Goal: Transaction & Acquisition: Book appointment/travel/reservation

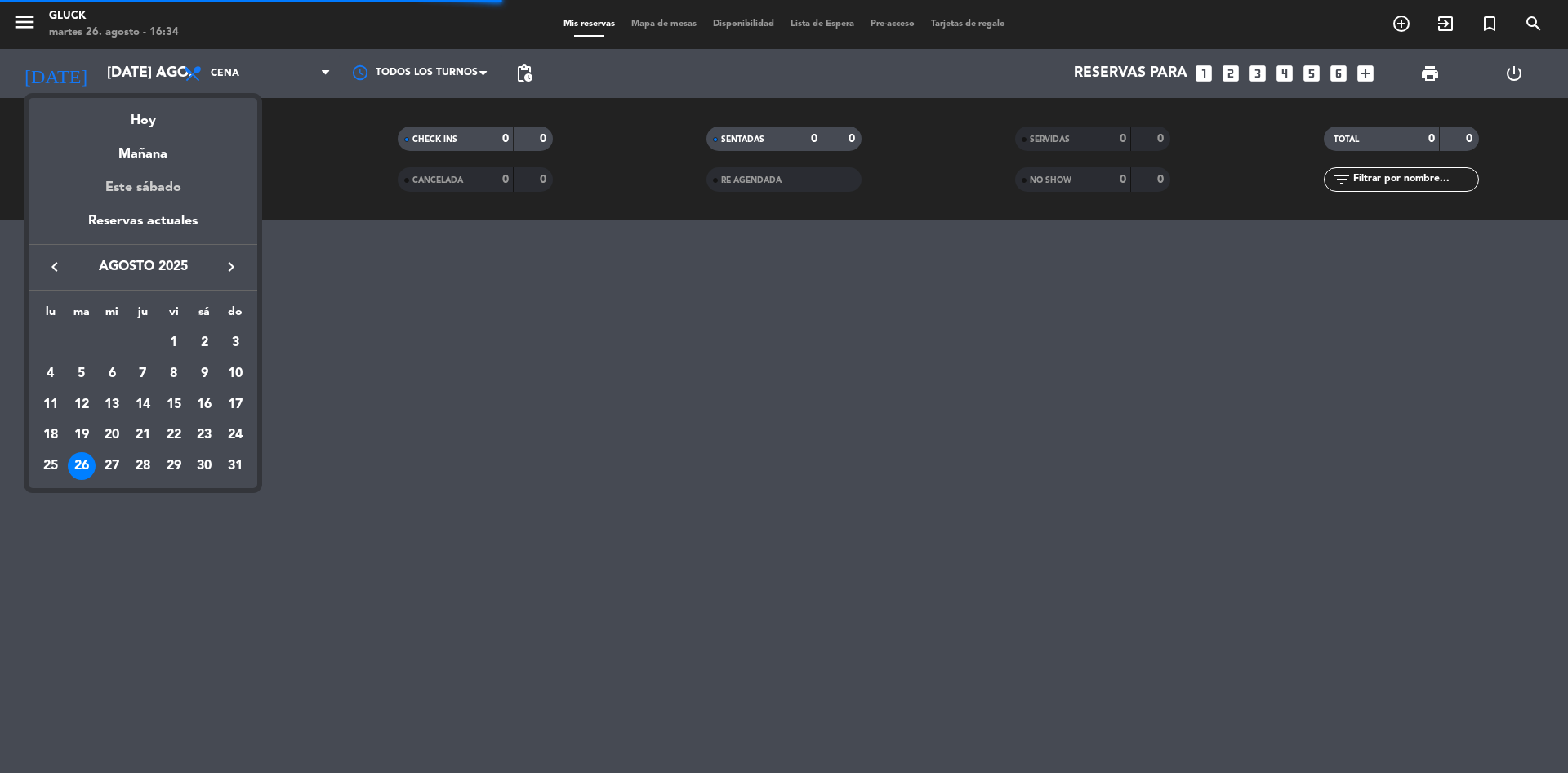
click at [174, 210] on div "Este sábado" at bounding box center [143, 188] width 229 height 46
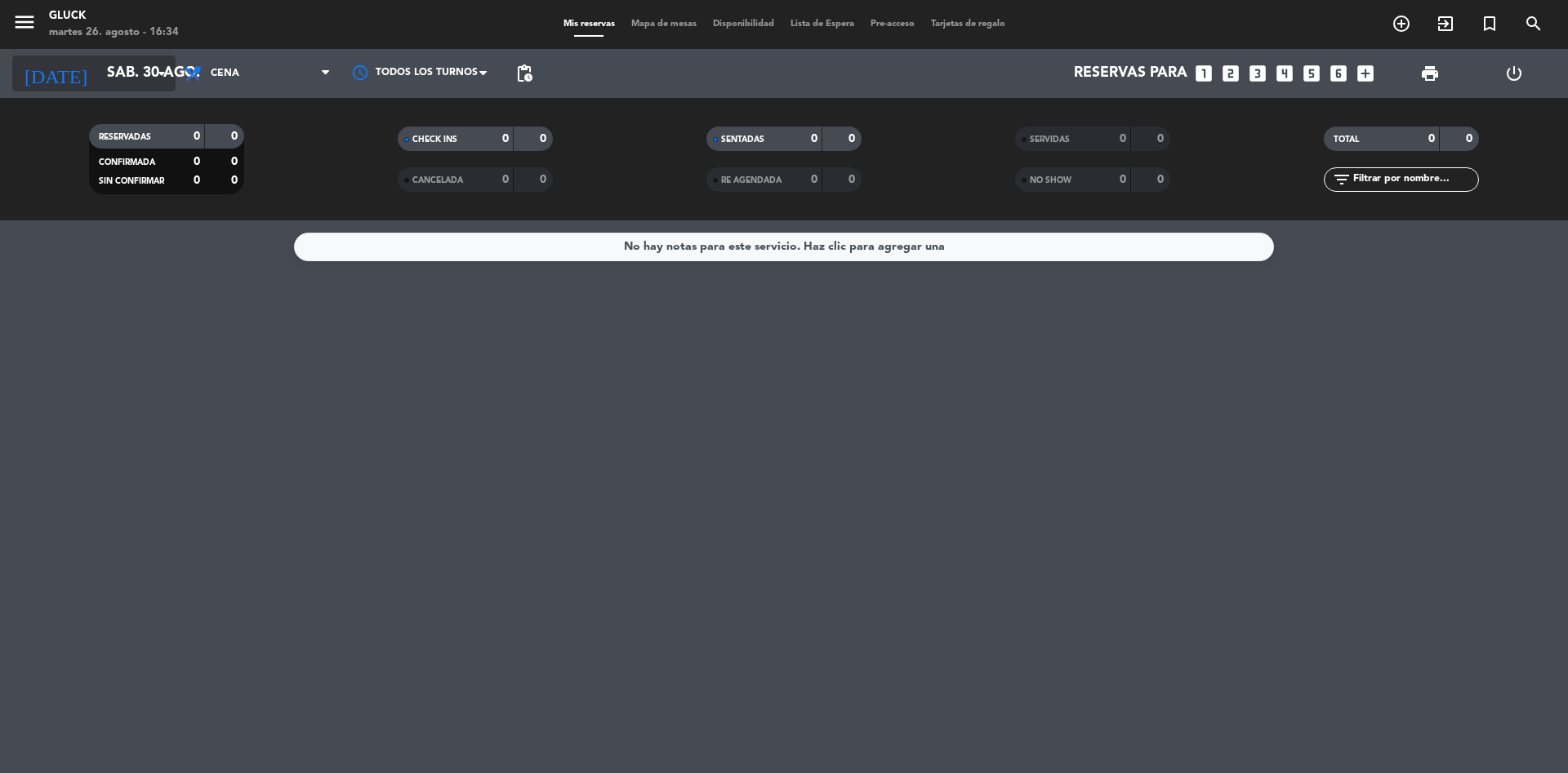
click at [148, 72] on input "sáb. 30 ago." at bounding box center [194, 73] width 190 height 32
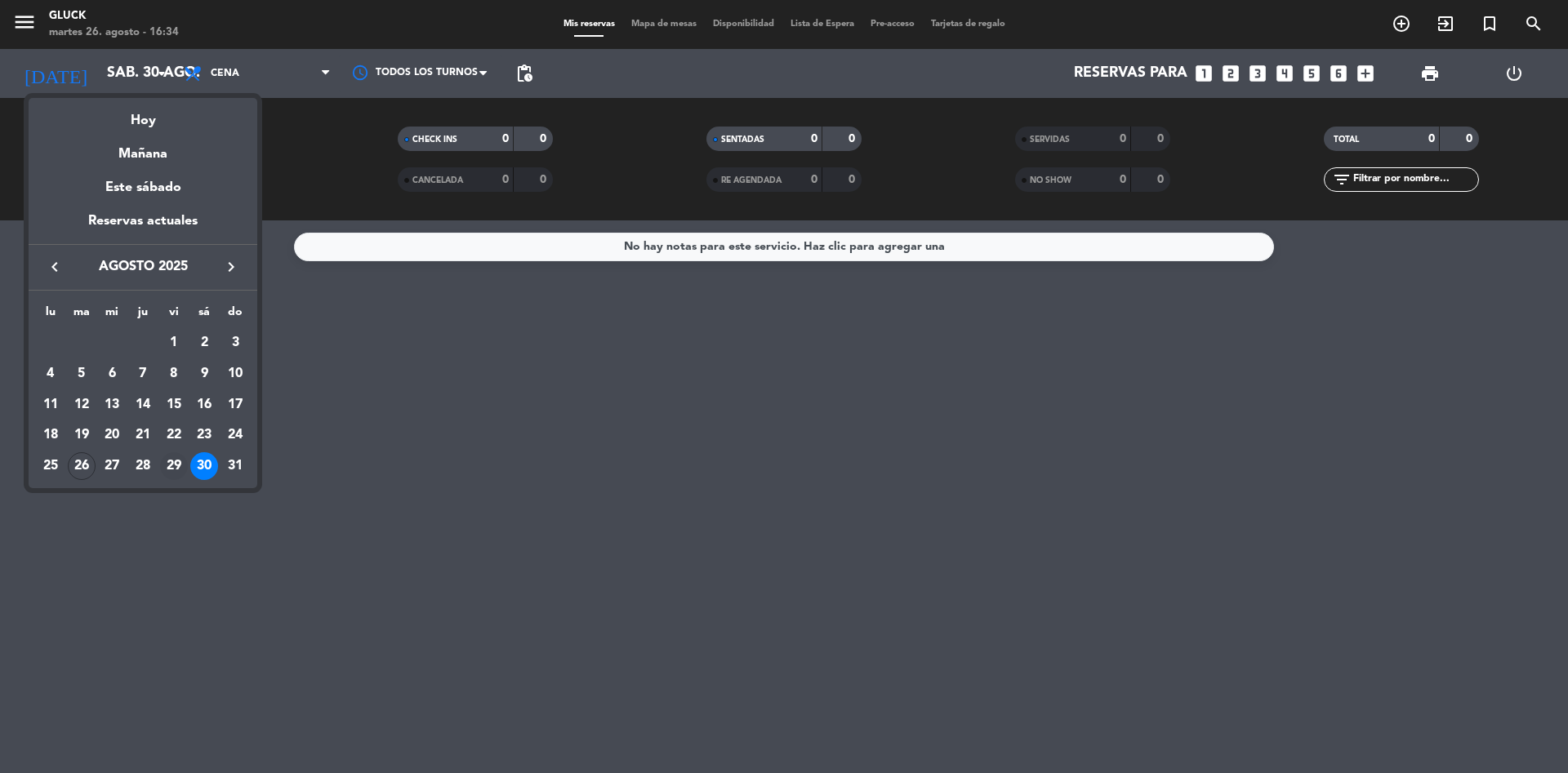
click at [183, 479] on td "29" at bounding box center [174, 466] width 31 height 31
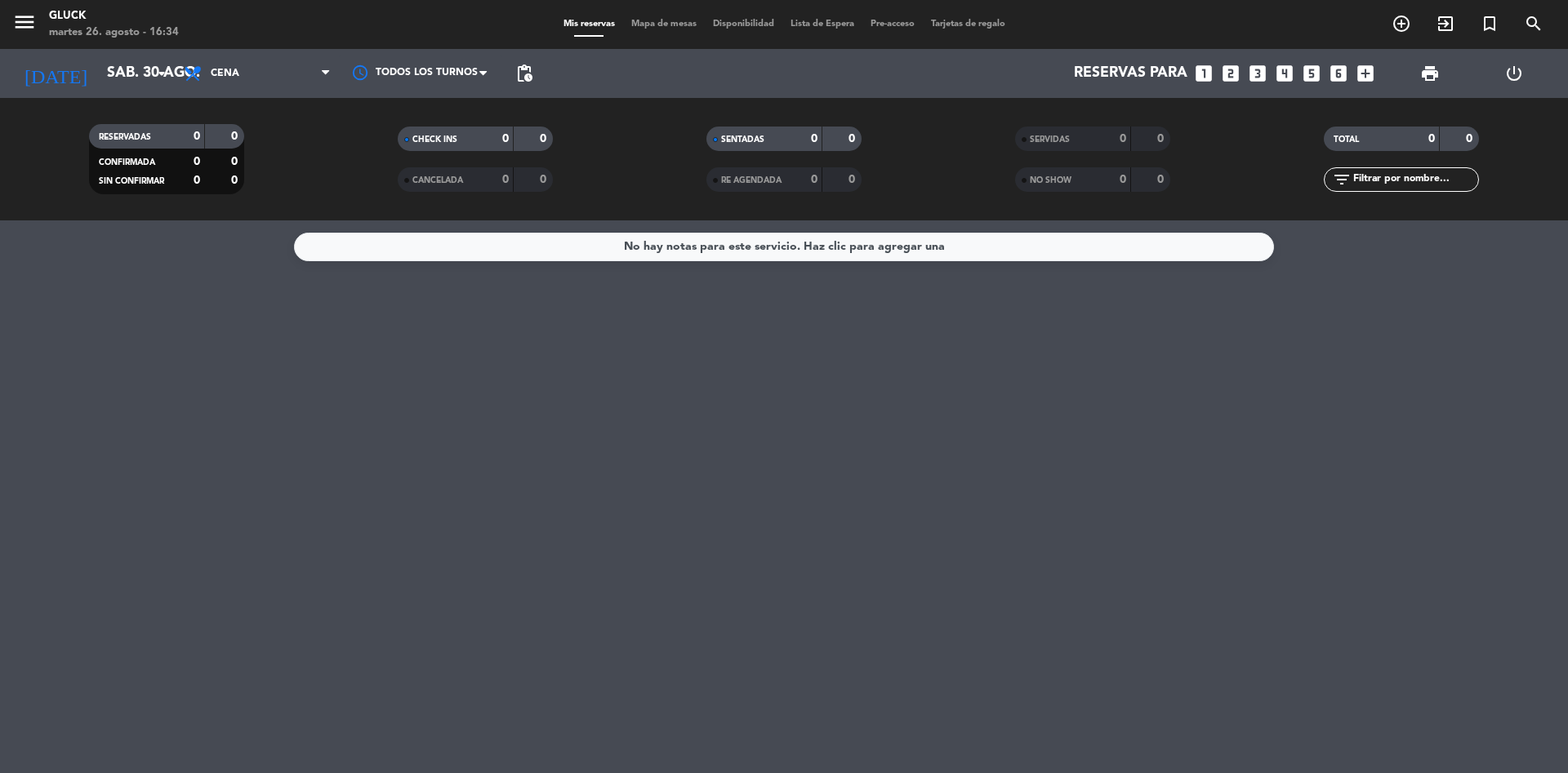
type input "vie. 29 ago."
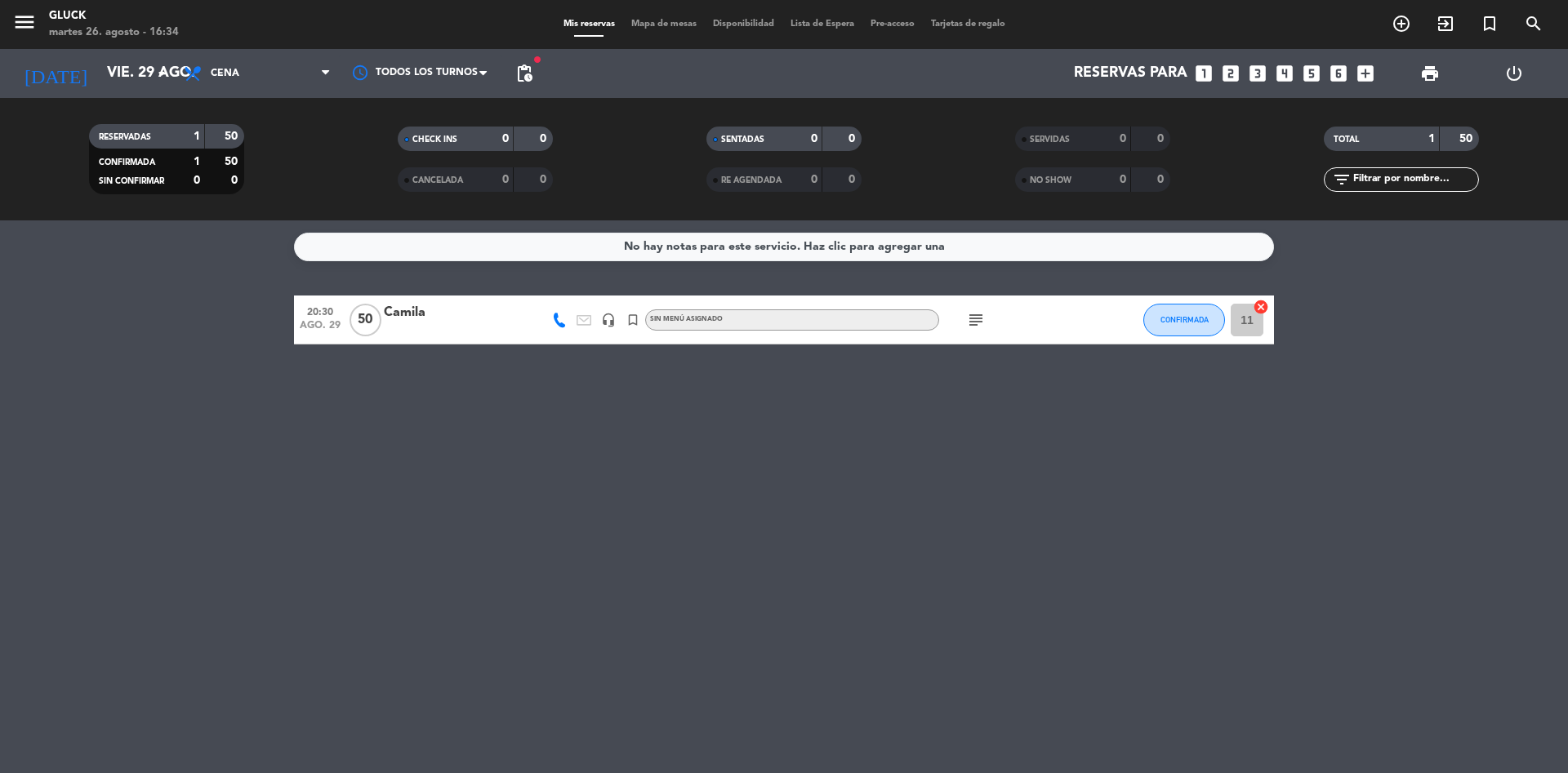
drag, startPoint x: 1042, startPoint y: 293, endPoint x: 490, endPoint y: 301, distance: 552.1
click at [1039, 293] on div "No hay notas para este servicio. Haz clic para agregar una 20:30 ago. 29 50 Cam…" at bounding box center [784, 497] width 1568 height 553
drag, startPoint x: 271, startPoint y: 137, endPoint x: 272, endPoint y: 313, distance: 176.0
click at [272, 313] on ng-component "menu [PERSON_NAME] martes 26. agosto - 16:34 Mis reservas Mapa de mesas Disponi…" at bounding box center [784, 386] width 1568 height 773
click at [268, 333] on bookings-row "20:30 ago. 29 50 Camila headset_mic turned_in_not Sin menú asignado subject CON…" at bounding box center [784, 320] width 1568 height 49
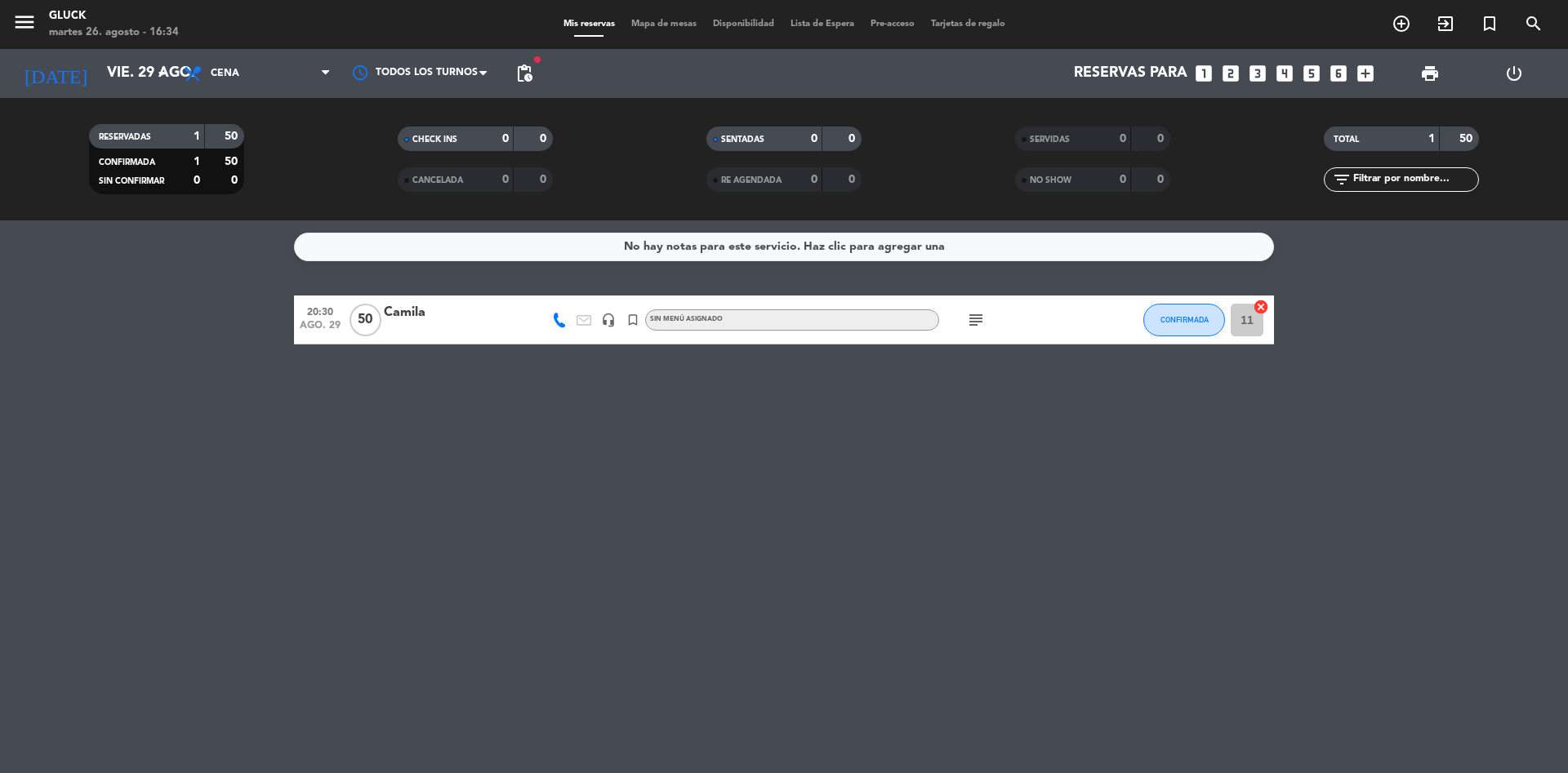
drag, startPoint x: 269, startPoint y: 277, endPoint x: 462, endPoint y: 268, distance: 193.2
click at [462, 268] on div "No hay notas para este servicio. Haz clic para agregar una 20:30 ago. 29 50 Cam…" at bounding box center [784, 497] width 1568 height 553
click at [324, 182] on filter-checkbox "CANCELADA 0 0" at bounding box center [475, 180] width 309 height 25
click at [127, 88] on input "vie. 29 ago." at bounding box center [194, 73] width 190 height 32
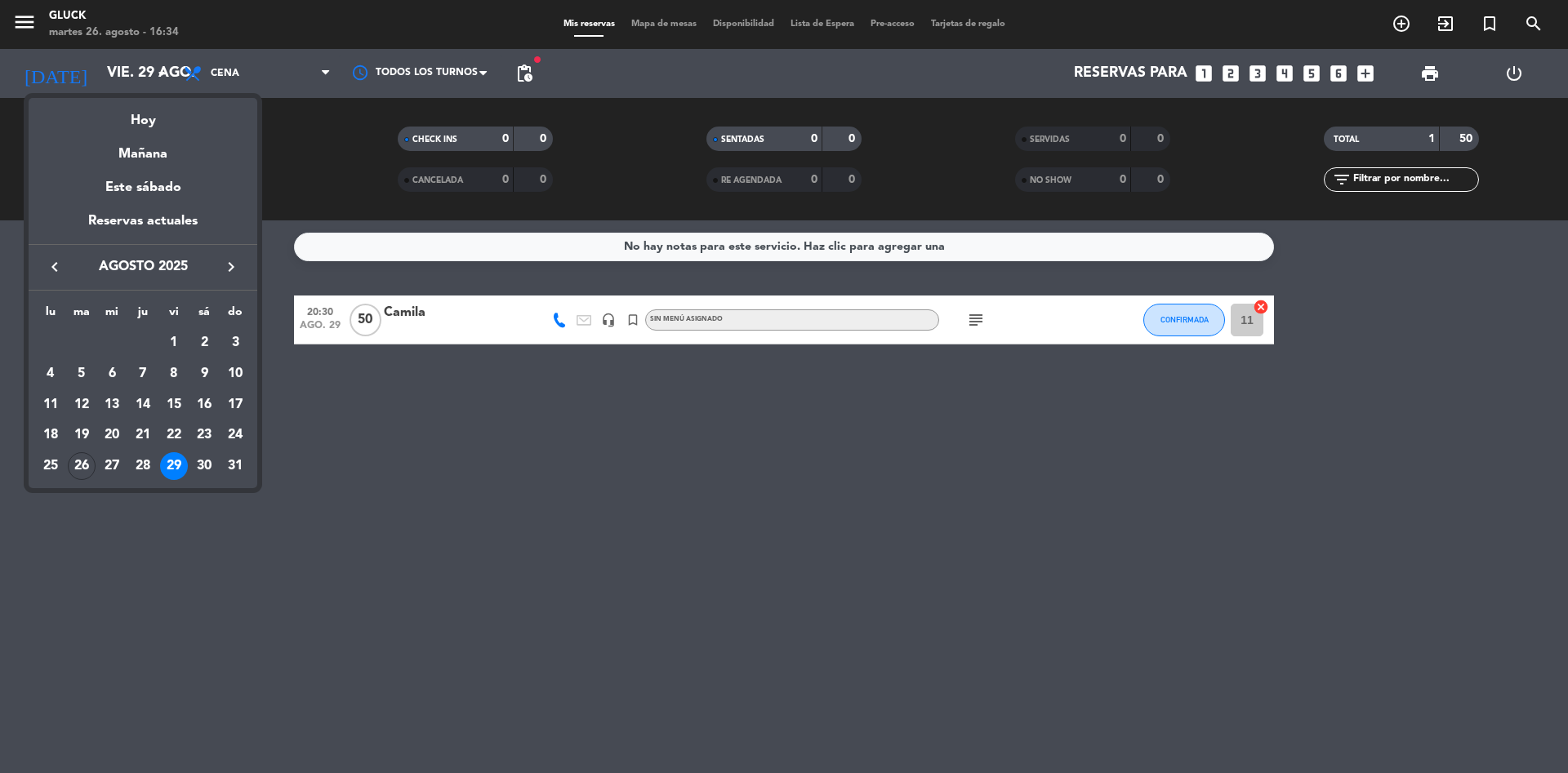
click at [186, 458] on td "29" at bounding box center [174, 466] width 31 height 31
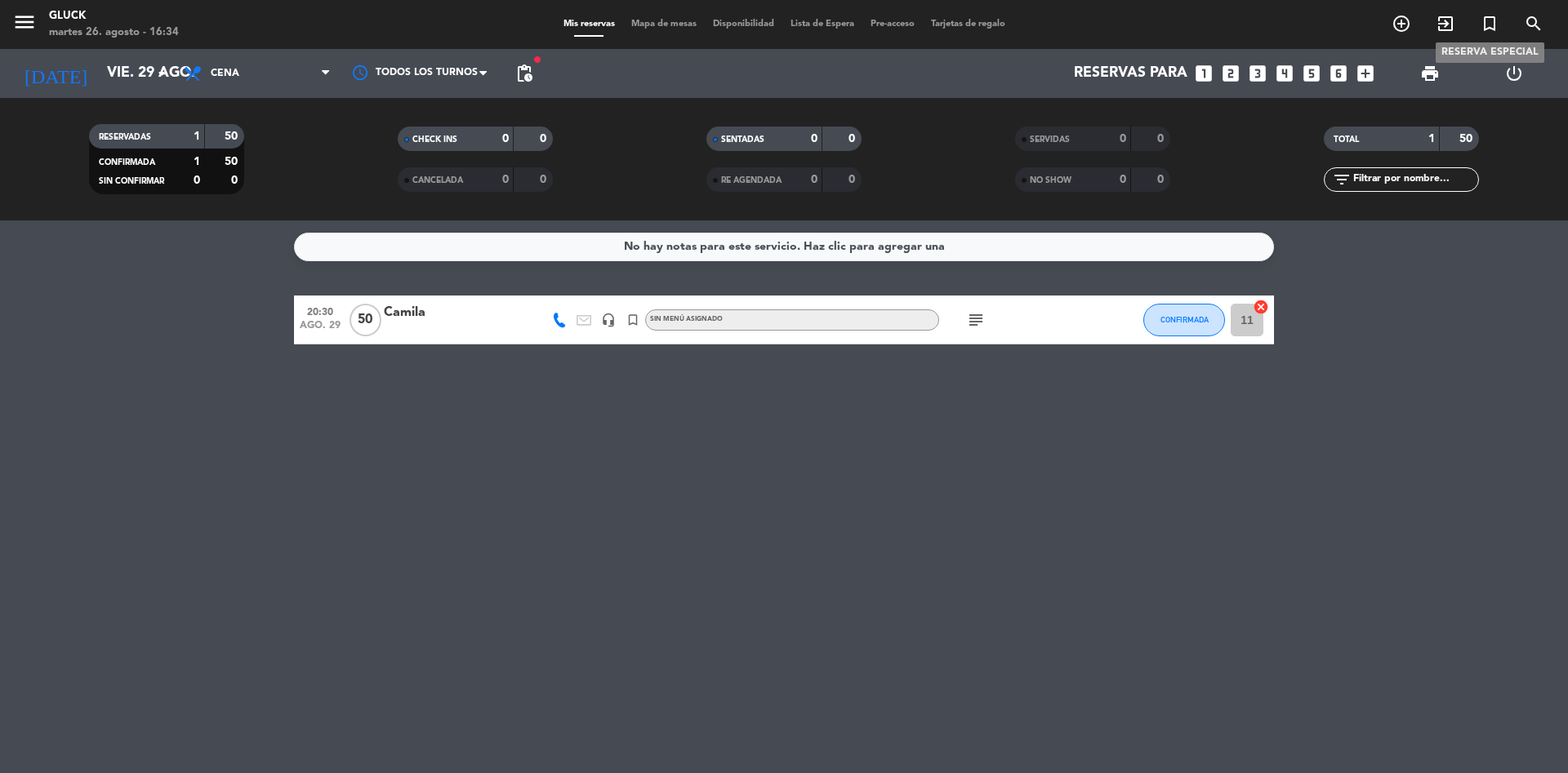
click at [1485, 25] on icon "turned_in_not" at bounding box center [1489, 23] width 19 height 19
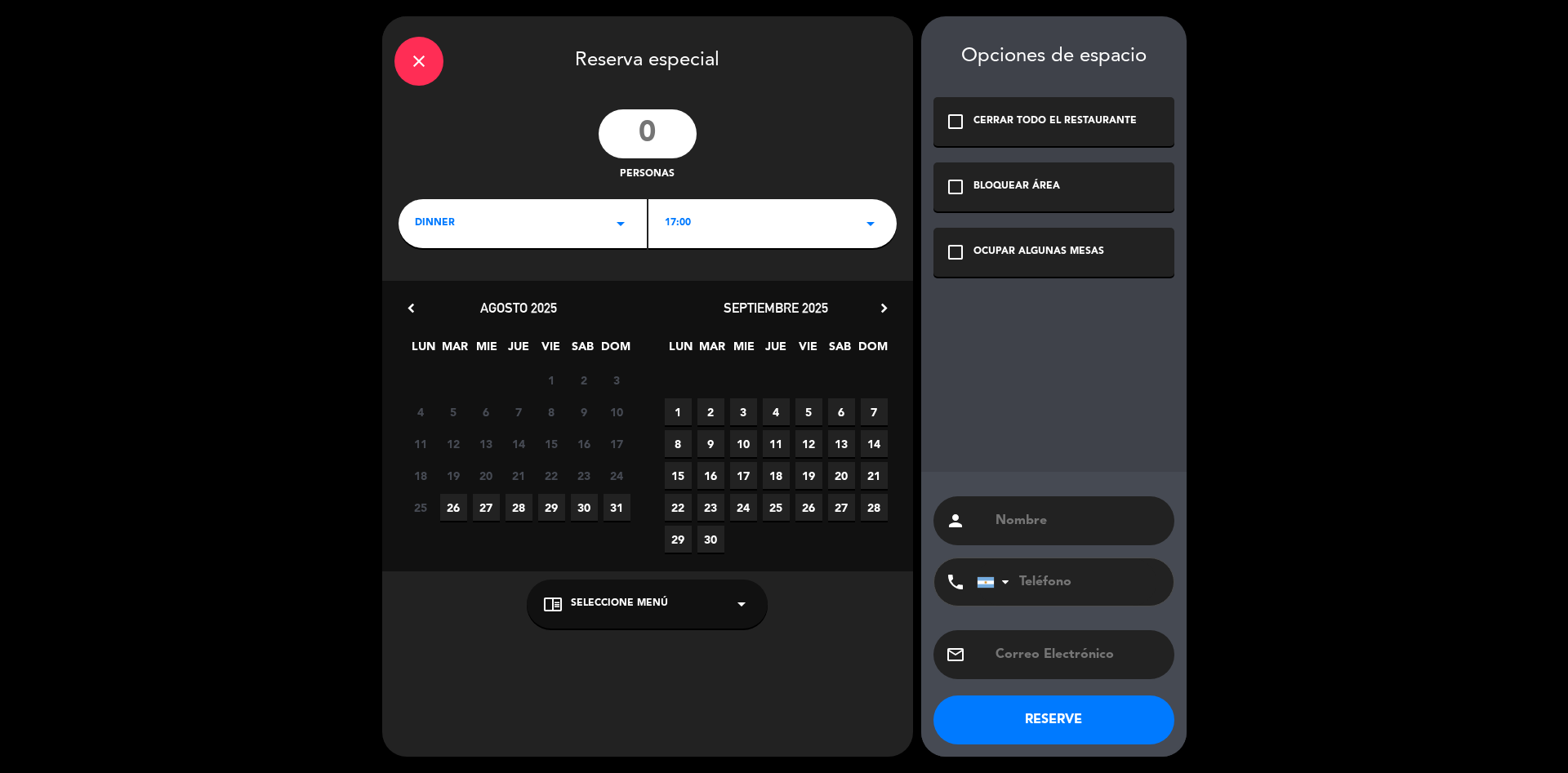
click at [641, 160] on div "personas" at bounding box center [648, 146] width 531 height 74
click at [663, 132] on input "number" at bounding box center [647, 134] width 98 height 49
type input "20"
click at [596, 228] on div "DINNER arrow_drop_down" at bounding box center [522, 223] width 248 height 49
drag, startPoint x: 816, startPoint y: 207, endPoint x: 779, endPoint y: 192, distance: 39.9
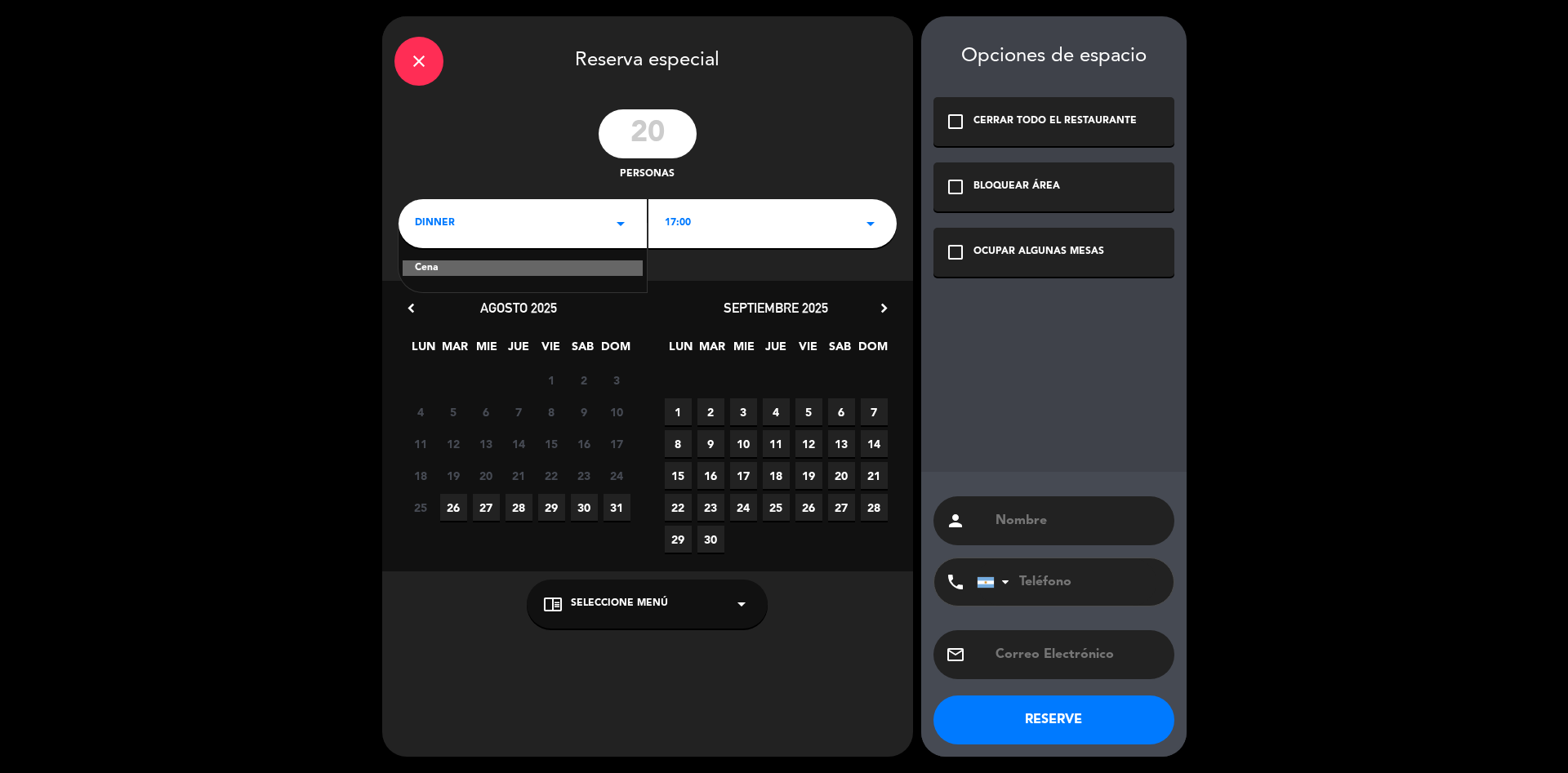
click at [814, 207] on div "17:00 arrow_drop_down" at bounding box center [772, 223] width 248 height 49
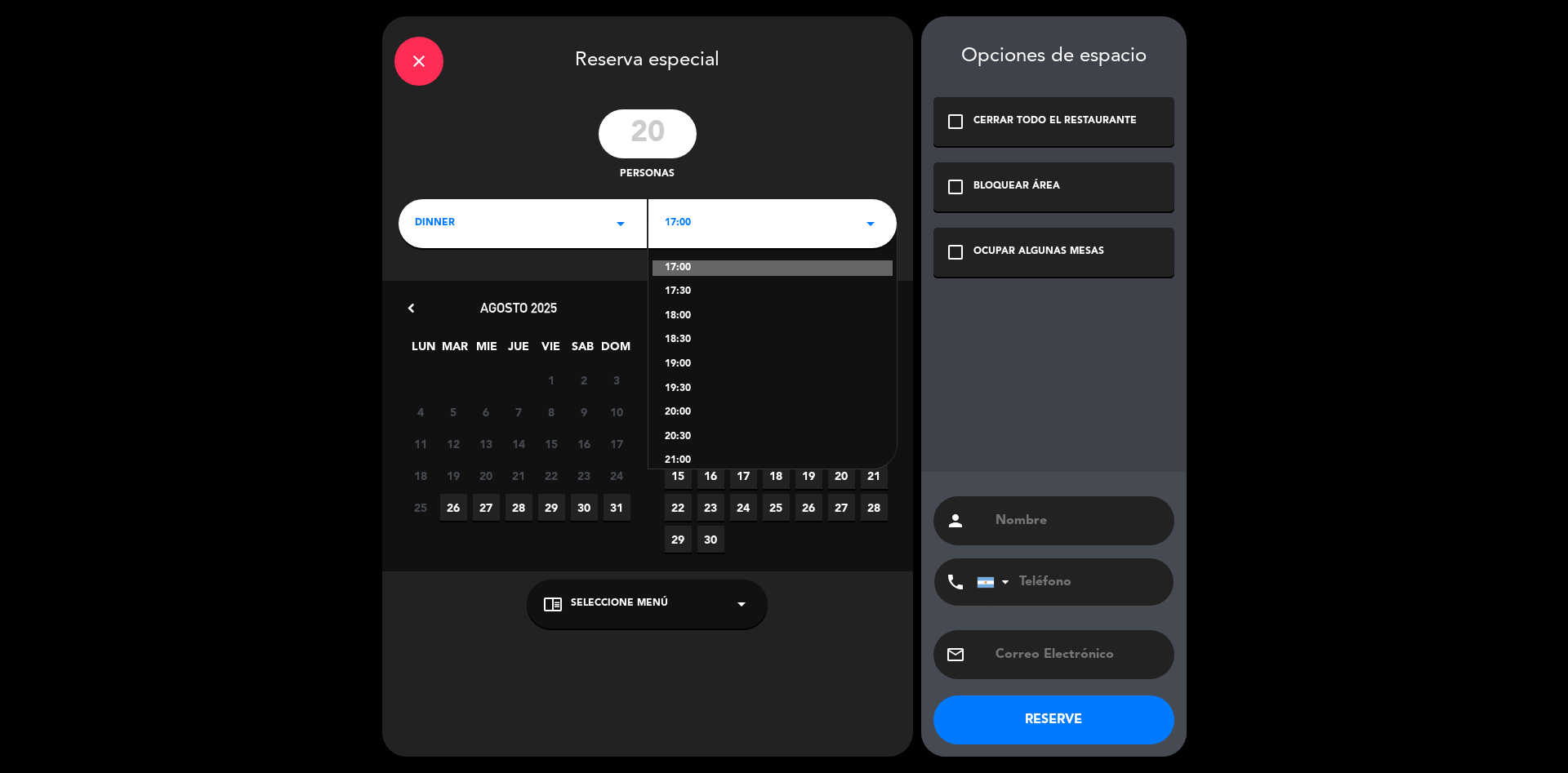
click at [703, 265] on div "17:00" at bounding box center [772, 269] width 240 height 17
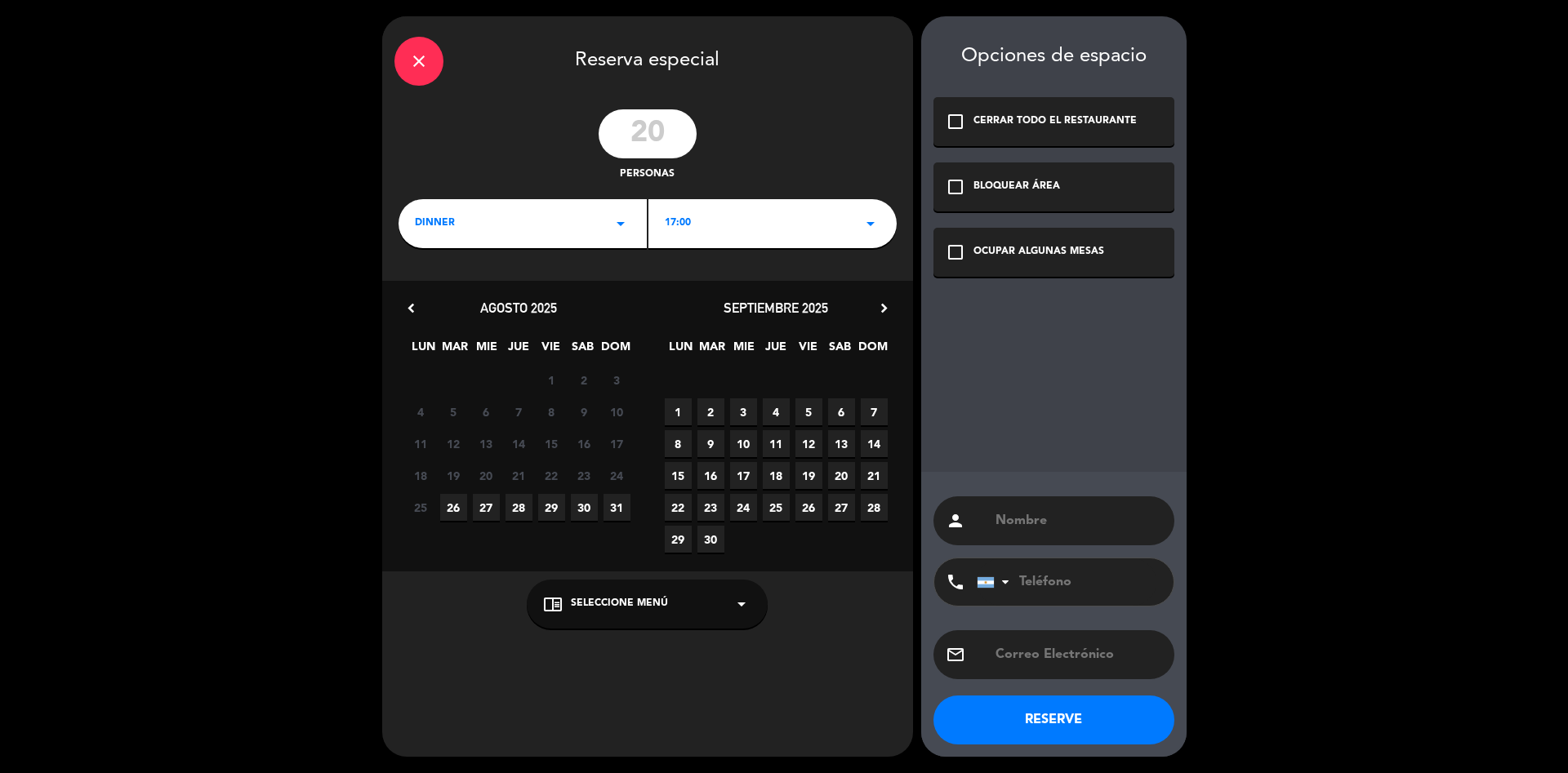
click at [626, 612] on div "chrome_reader_mode Seleccione Menú arrow_drop_down" at bounding box center [646, 603] width 241 height 49
click at [590, 533] on div "SALON" at bounding box center [647, 540] width 208 height 17
click at [1111, 545] on div "person phone [GEOGRAPHIC_DATA] +1 [GEOGRAPHIC_DATA] +44 [GEOGRAPHIC_DATA] ([GEO…" at bounding box center [1054, 614] width 265 height 285
click at [1070, 509] on div "person" at bounding box center [1054, 521] width 241 height 49
click at [1070, 510] on input "text" at bounding box center [1078, 521] width 168 height 23
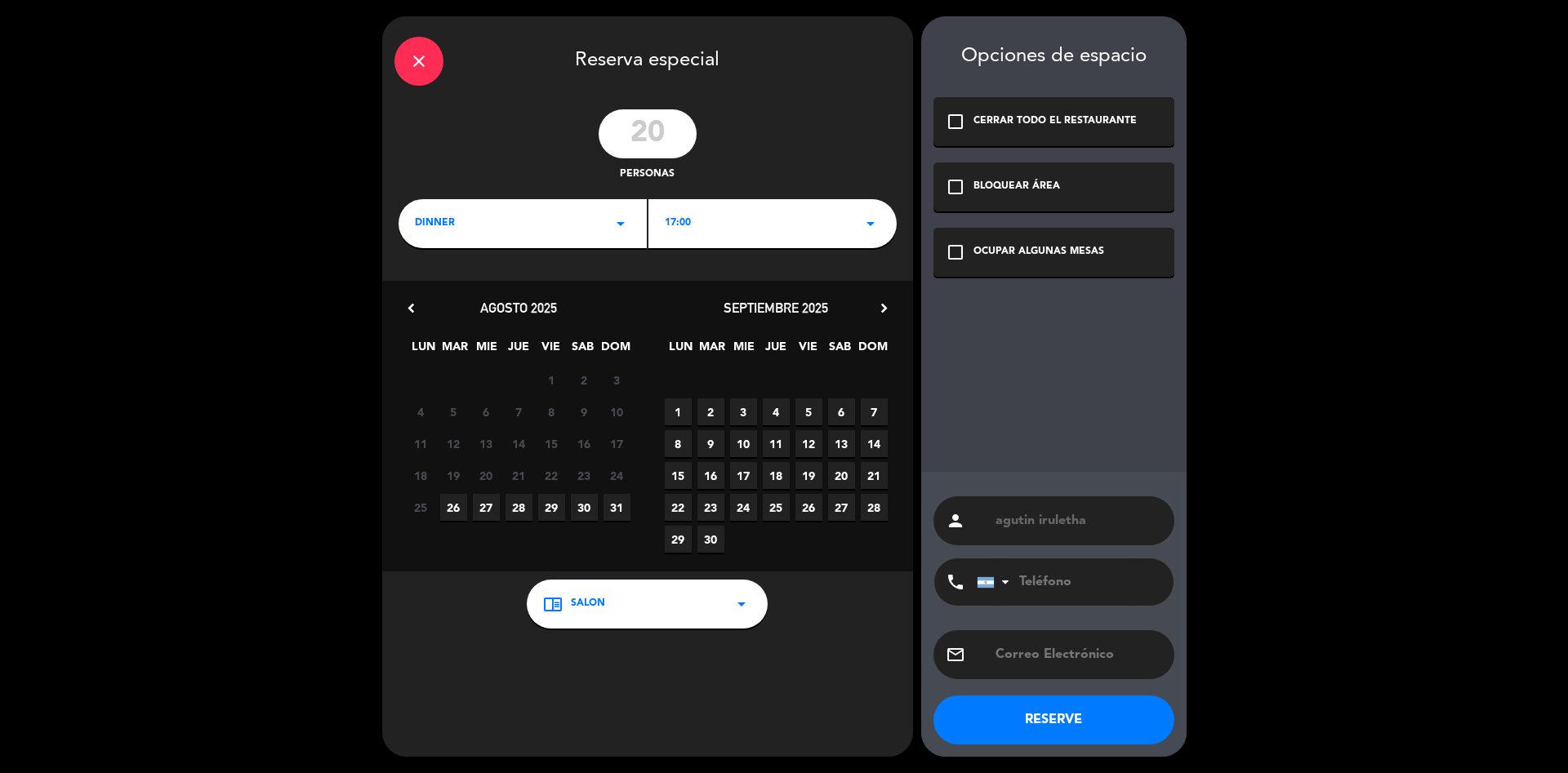
type input "agutin iruletha"
click at [1120, 594] on input "tel" at bounding box center [1067, 581] width 180 height 47
click at [1046, 583] on input "1131425162" at bounding box center [1067, 581] width 180 height 47
click at [1055, 582] on input "1131425162" at bounding box center [1067, 581] width 180 height 47
click at [1075, 580] on input "1131425162" at bounding box center [1067, 581] width 180 height 47
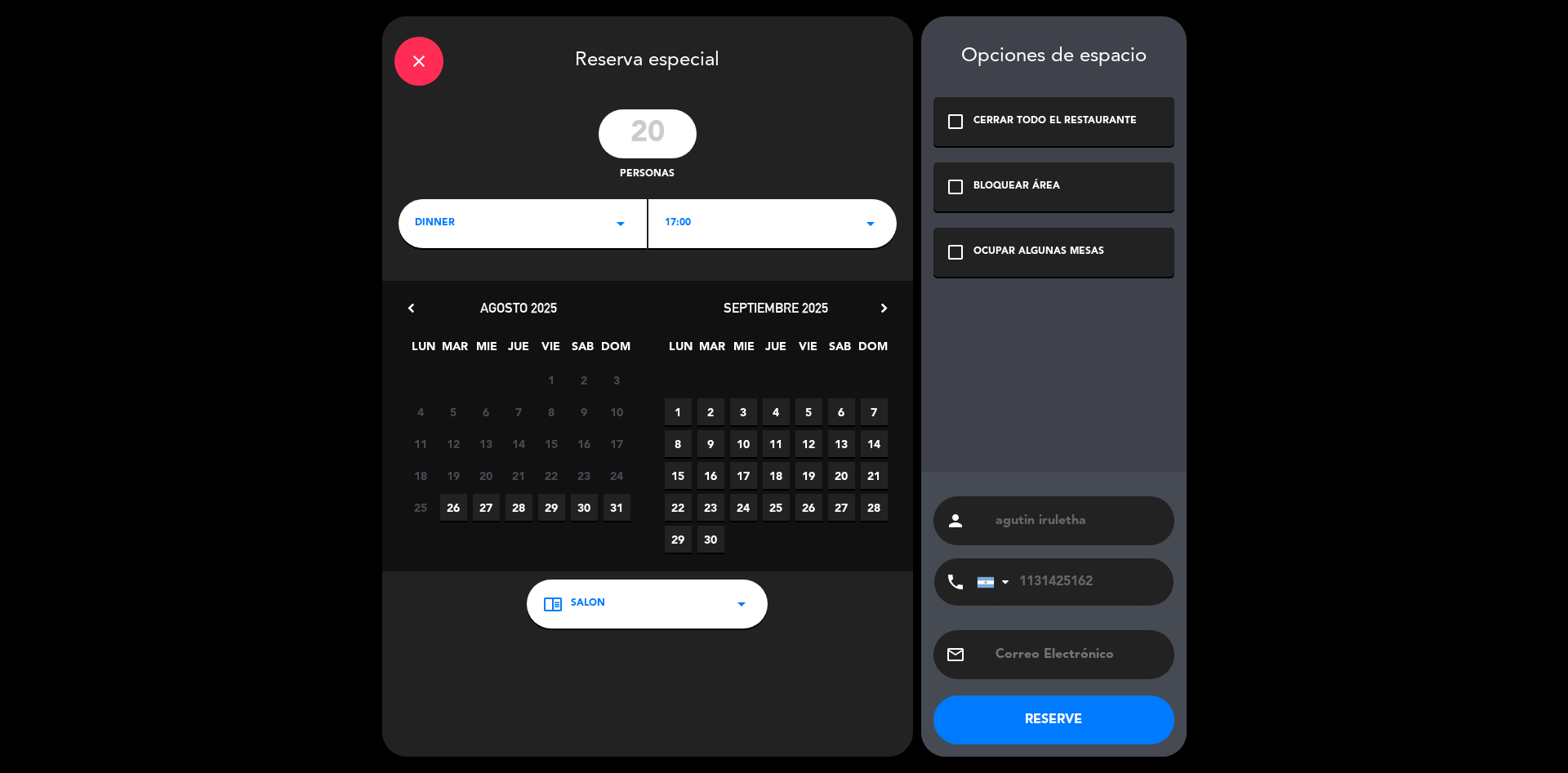
click at [1120, 568] on input "1131425162" at bounding box center [1067, 581] width 180 height 47
type input "1131425162"
click at [1069, 264] on div "check_box_outline_blank OCUPAR ALGUNAS MESAS" at bounding box center [1054, 252] width 241 height 49
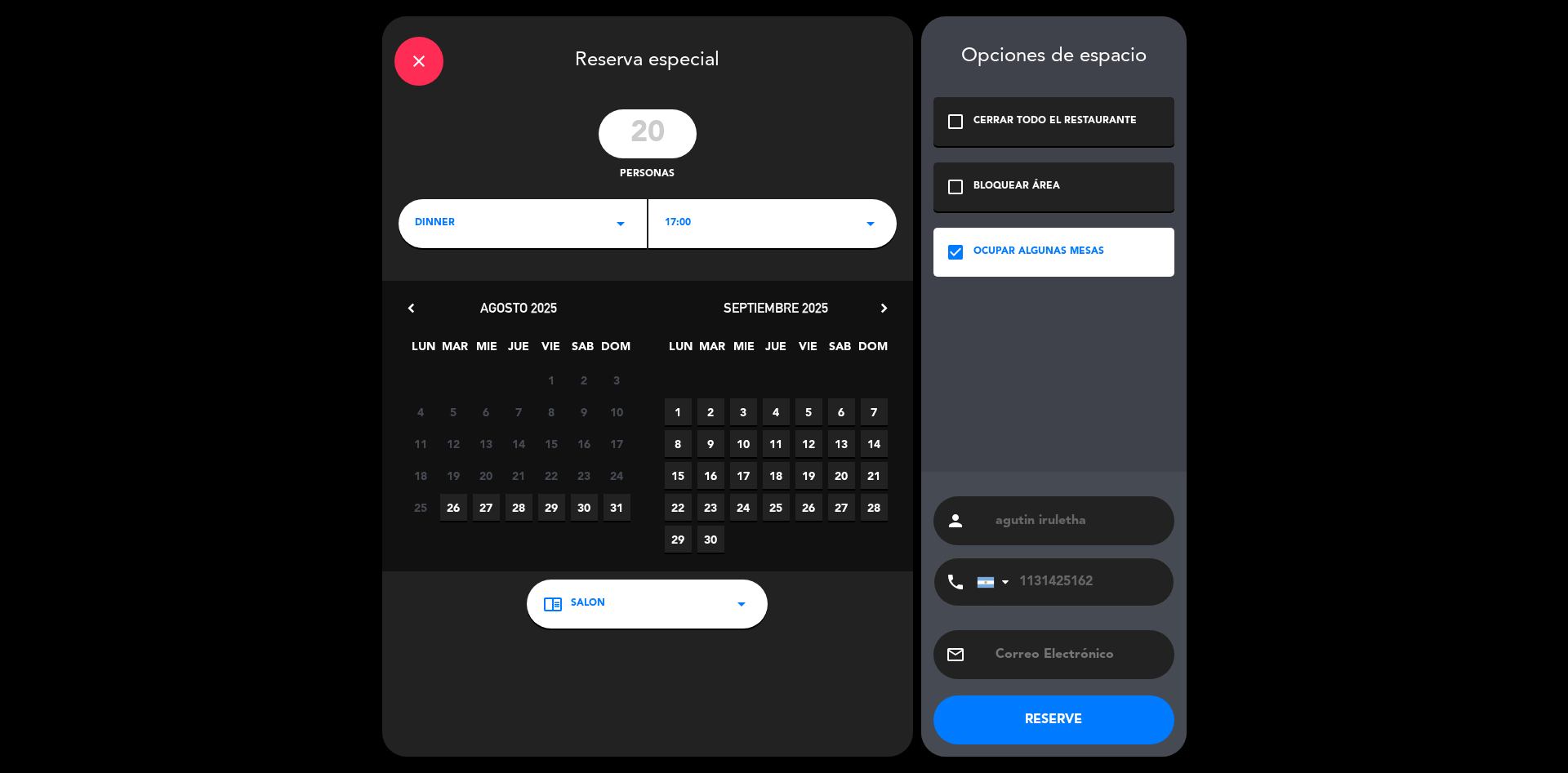
click at [1023, 720] on button "RESERVE" at bounding box center [1054, 720] width 241 height 49
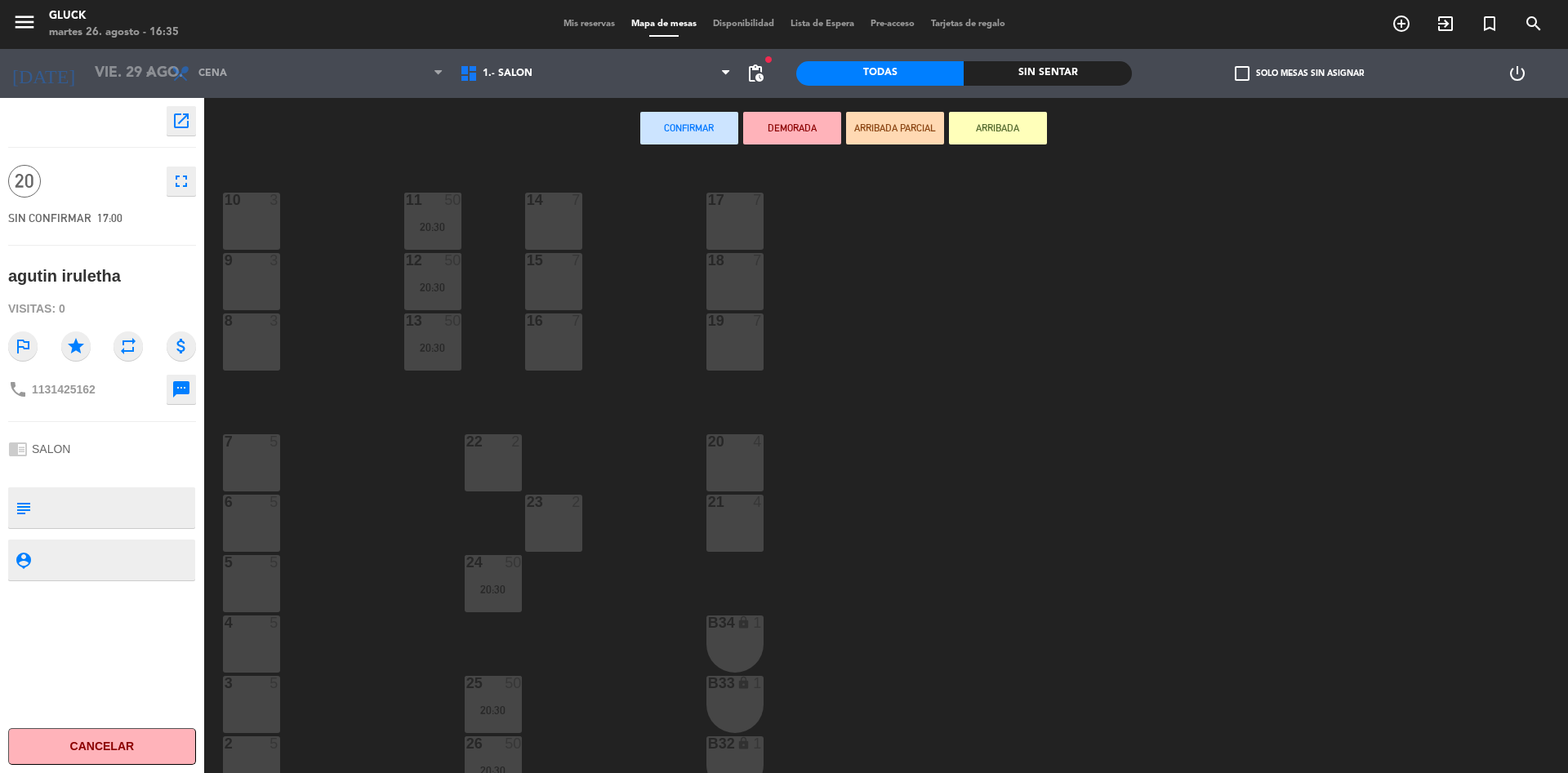
click at [717, 352] on div "19 7" at bounding box center [735, 342] width 57 height 57
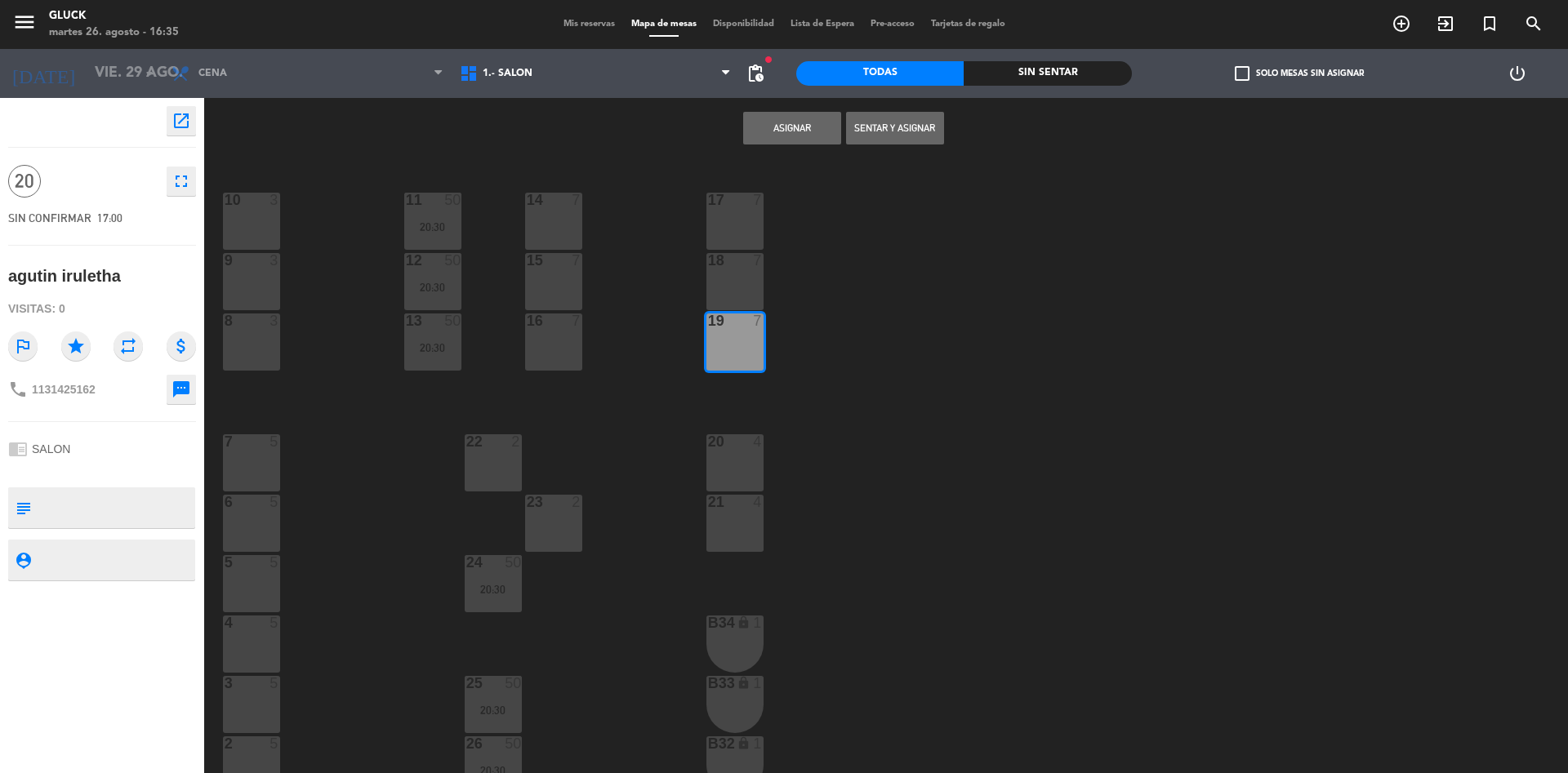
click at [537, 340] on div "16 7" at bounding box center [554, 342] width 57 height 57
click at [540, 282] on div "15 7" at bounding box center [554, 282] width 57 height 57
click at [800, 272] on div "10 3 11 50 20:30 14 7 17 7 9 3 12 50 20:30 15 7 18 7 8 3 13 50 20:30 16 7 19 7 …" at bounding box center [893, 470] width 1349 height 614
click at [746, 278] on div "18 7" at bounding box center [735, 282] width 57 height 57
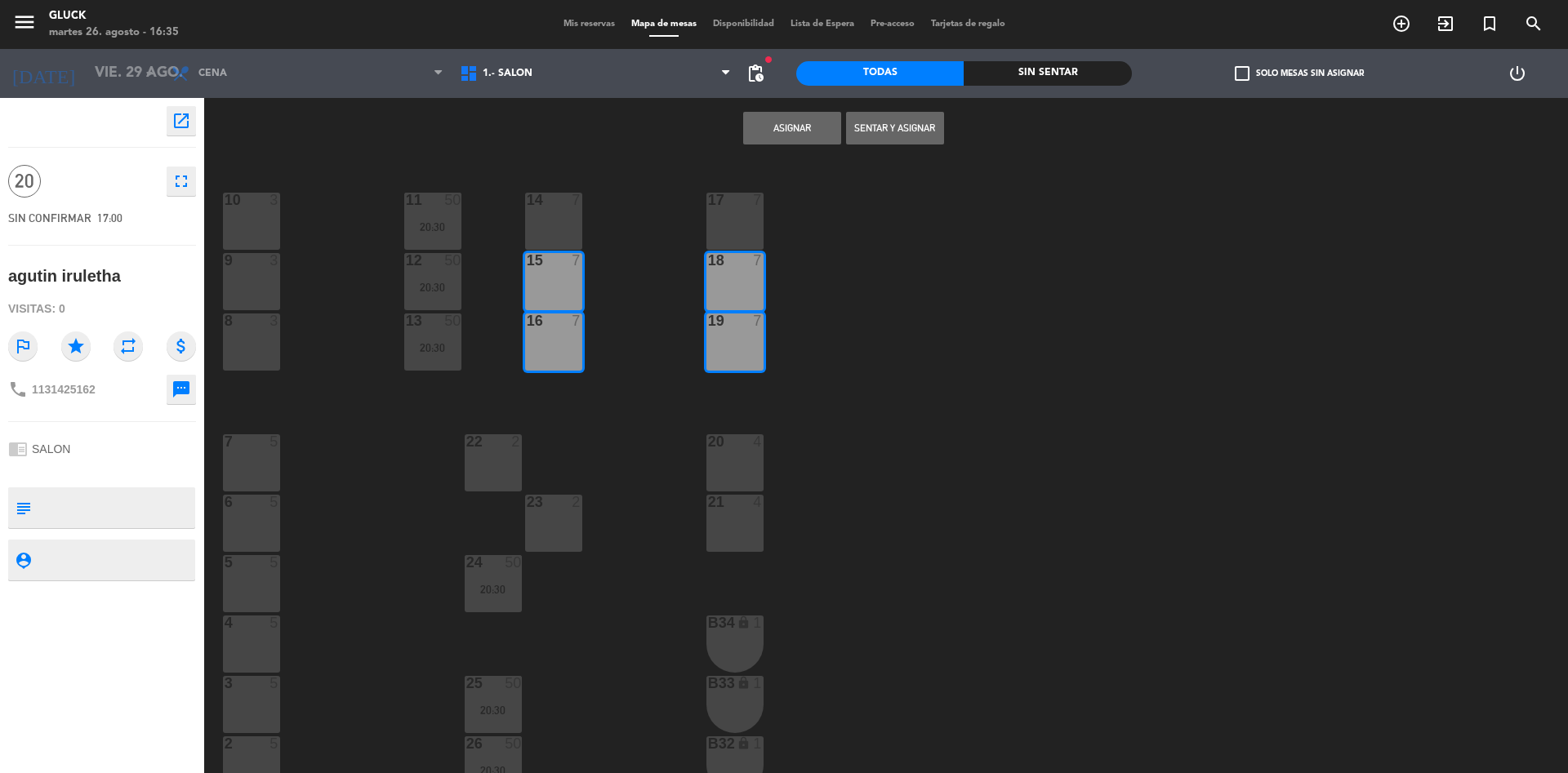
click at [803, 139] on button "Asignar" at bounding box center [792, 127] width 98 height 32
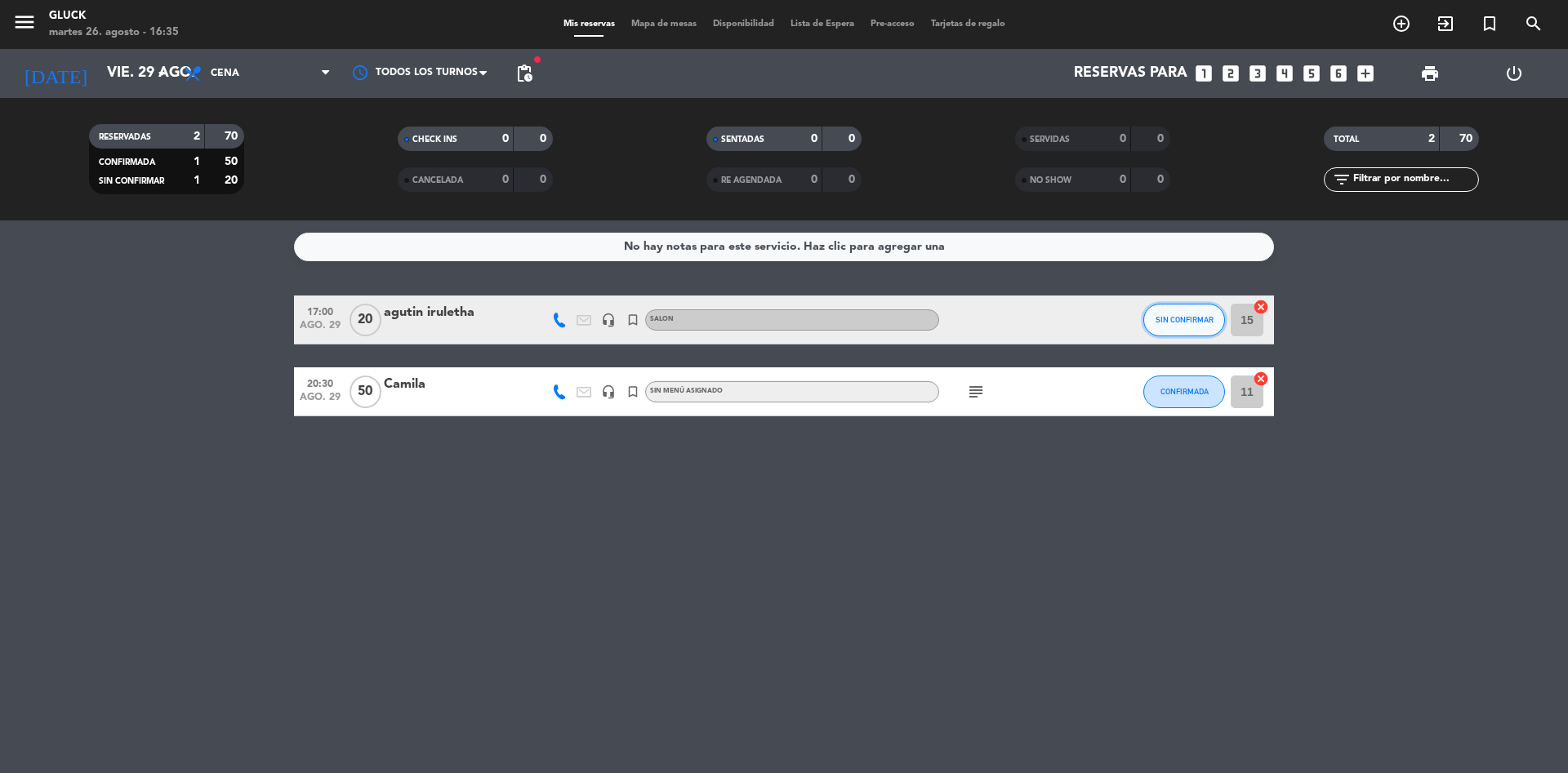
click at [1169, 322] on span "SIN CONFIRMAR" at bounding box center [1185, 320] width 58 height 9
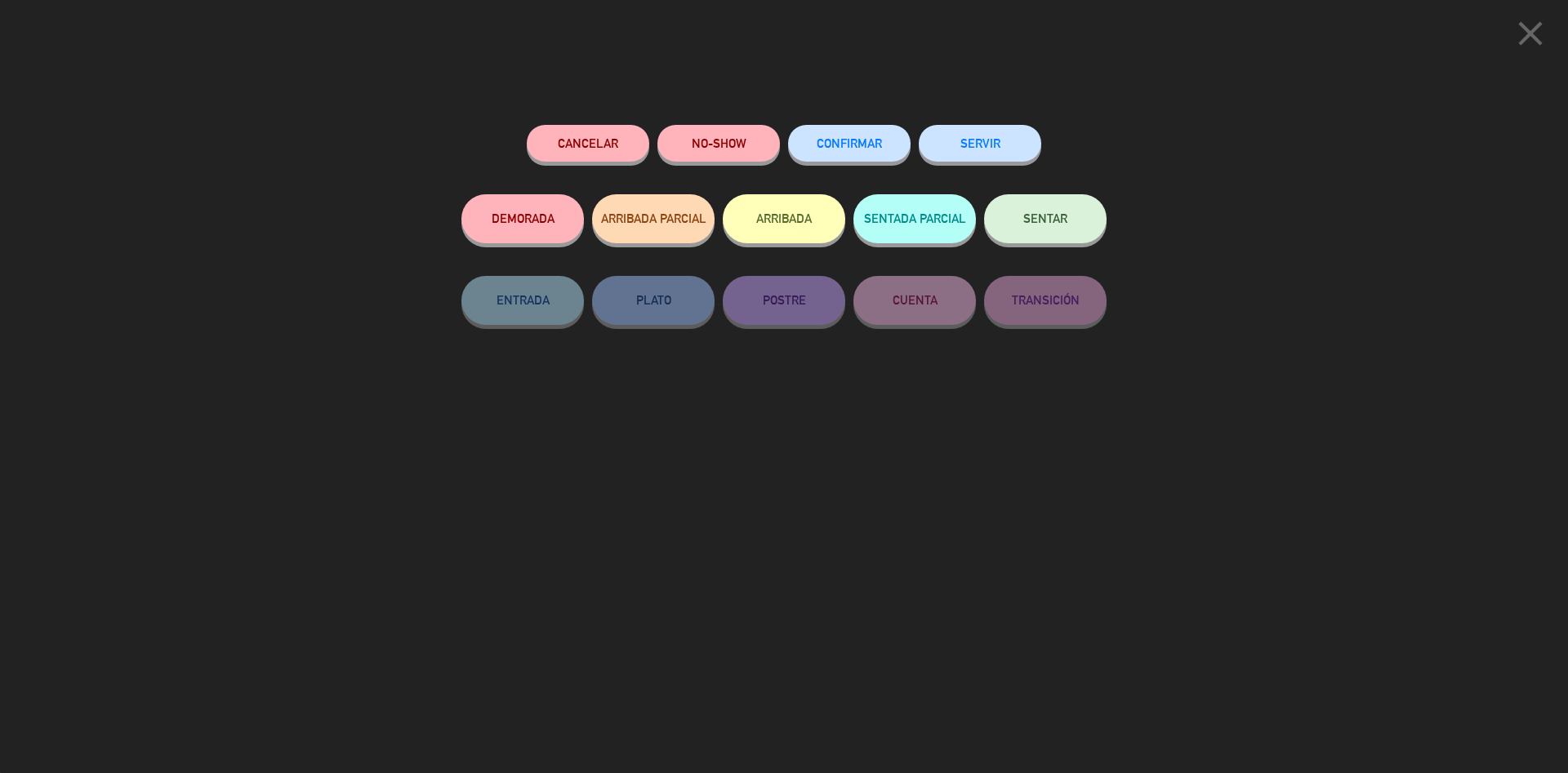
click at [859, 143] on span "CONFIRMAR" at bounding box center [849, 143] width 65 height 14
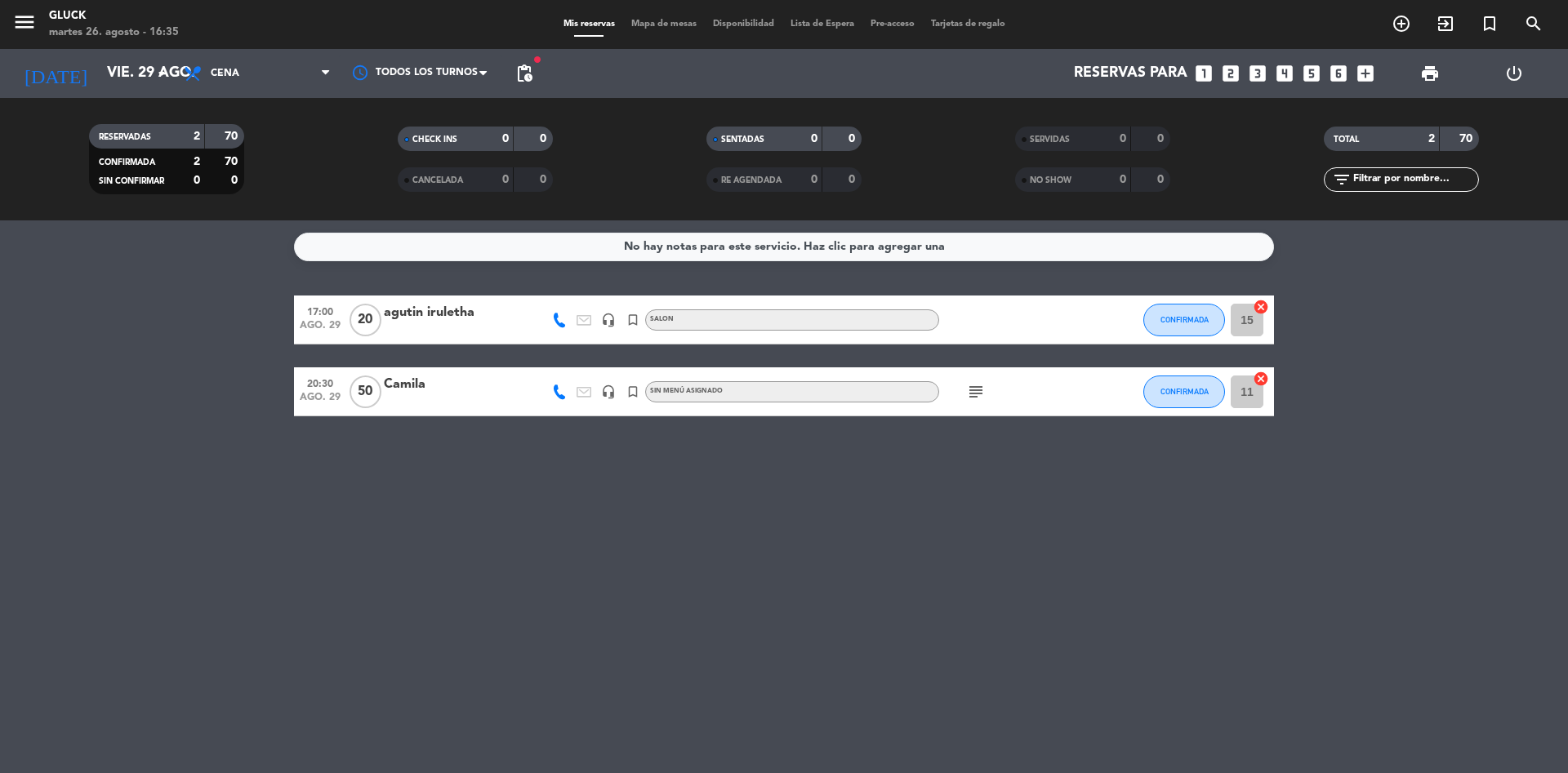
drag, startPoint x: 418, startPoint y: 290, endPoint x: 460, endPoint y: 287, distance: 42.1
click at [425, 289] on div "No hay notas para este servicio. Haz clic para agregar una 17:00 ago. 29 20 agu…" at bounding box center [784, 497] width 1568 height 553
click at [518, 280] on div "No hay notas para este servicio. Haz clic para agregar una 17:00 ago. 29 20 agu…" at bounding box center [784, 497] width 1568 height 553
click at [417, 277] on div "No hay notas para este servicio. Haz clic para agregar una 17:00 ago. 29 20 agu…" at bounding box center [784, 497] width 1568 height 553
click at [309, 264] on div "No hay notas para este servicio. Haz clic para agregar una 17:00 ago. 29 20 agu…" at bounding box center [784, 497] width 1568 height 553
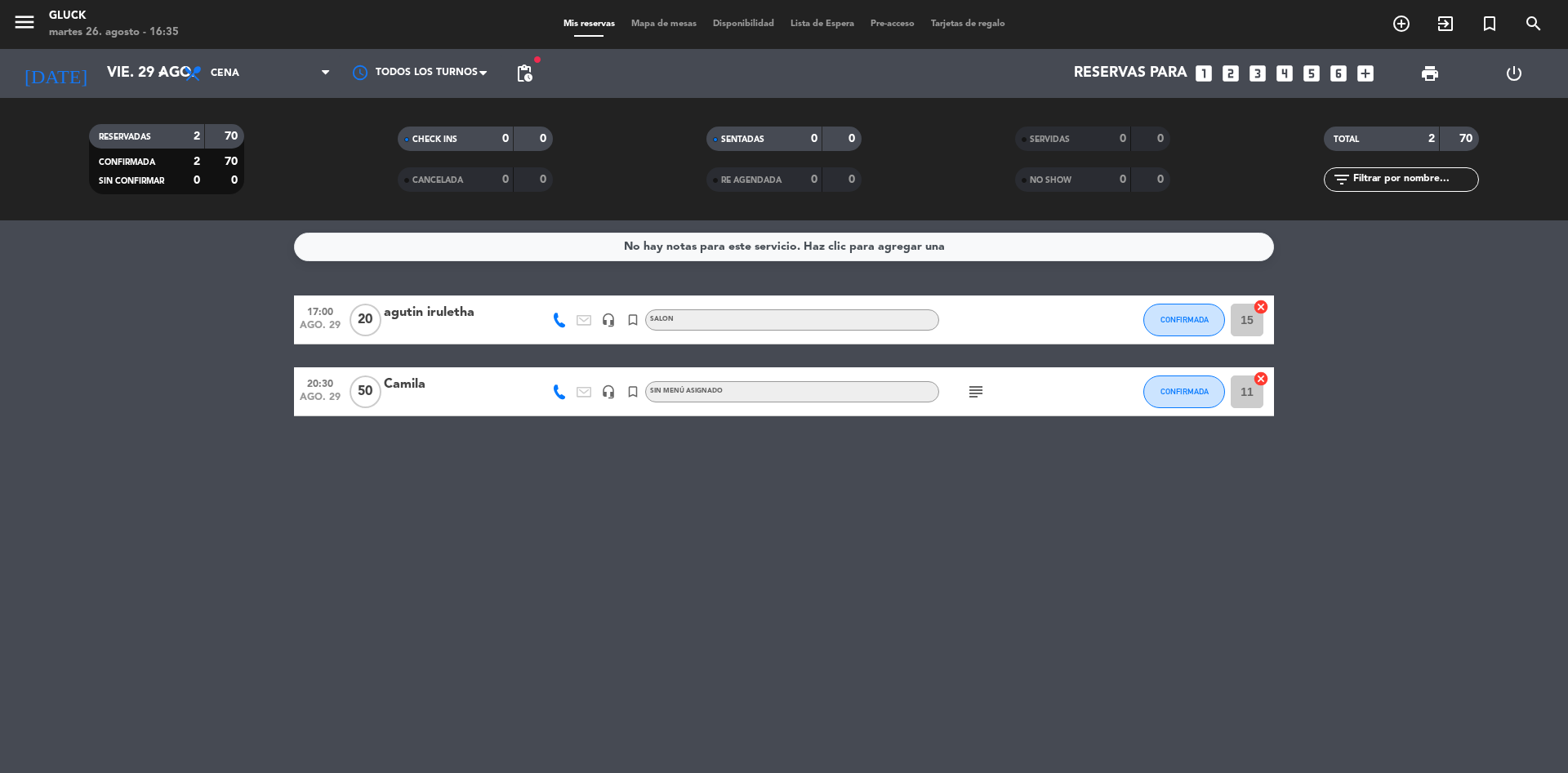
drag, startPoint x: 118, startPoint y: 264, endPoint x: 212, endPoint y: 12, distance: 269.0
click at [124, 249] on div "No hay notas para este servicio. Haz clic para agregar una 17:00 ago. 29 20 agu…" at bounding box center [784, 497] width 1568 height 553
drag, startPoint x: 281, startPoint y: 261, endPoint x: 499, endPoint y: 335, distance: 230.2
click at [499, 335] on div "No hay notas para este servicio. Haz clic para agregar una 17:00 ago. 29 20 agu…" at bounding box center [784, 497] width 1568 height 553
click at [312, 272] on div "No hay notas para este servicio. Haz clic para agregar una 17:00 ago. 29 20 agu…" at bounding box center [784, 497] width 1568 height 553
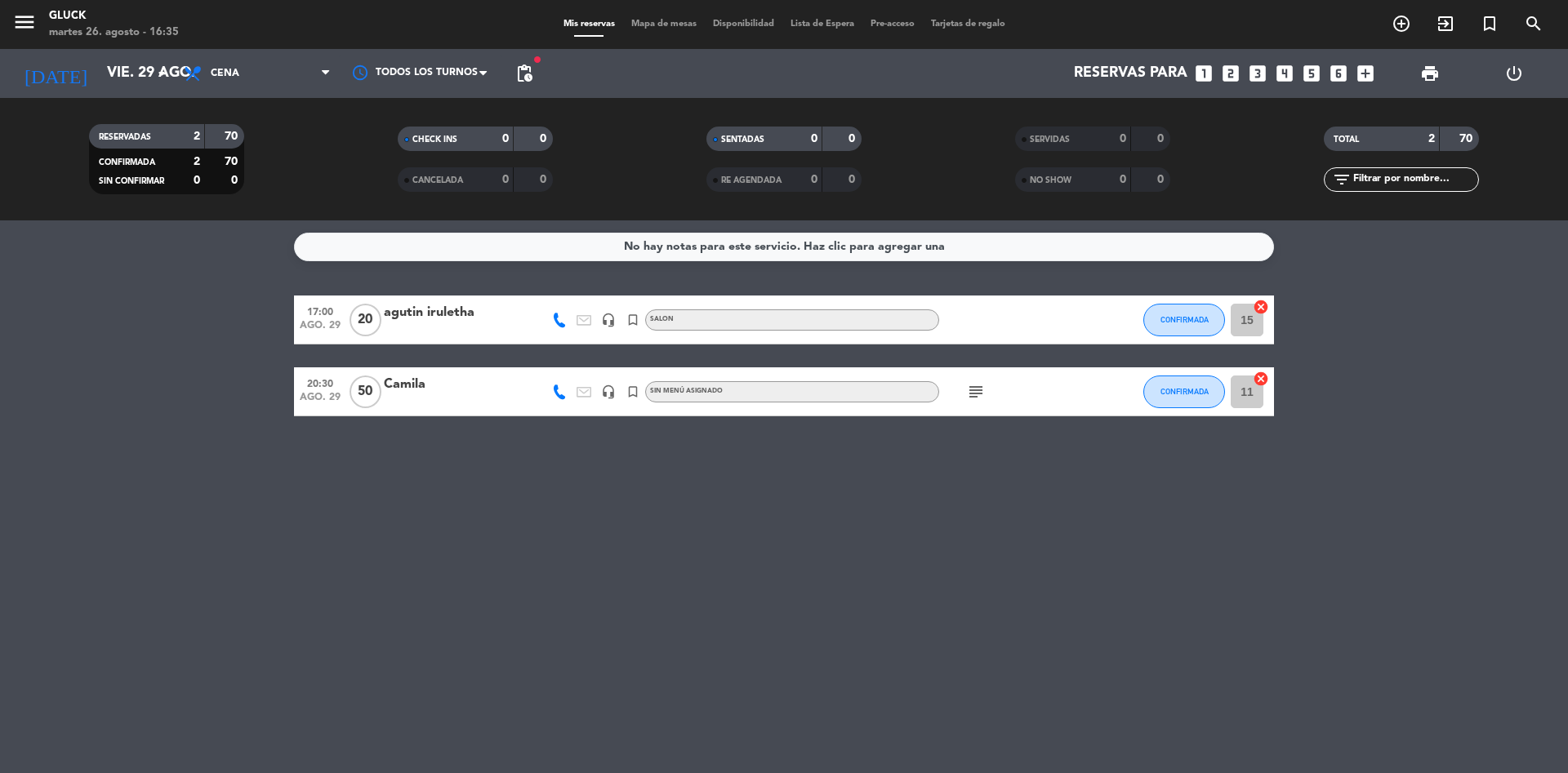
click at [259, 264] on div "No hay notas para este servicio. Haz clic para agregar una 17:00 ago. 29 20 agu…" at bounding box center [784, 497] width 1568 height 553
click at [99, 86] on input "vie. 29 ago." at bounding box center [194, 73] width 190 height 32
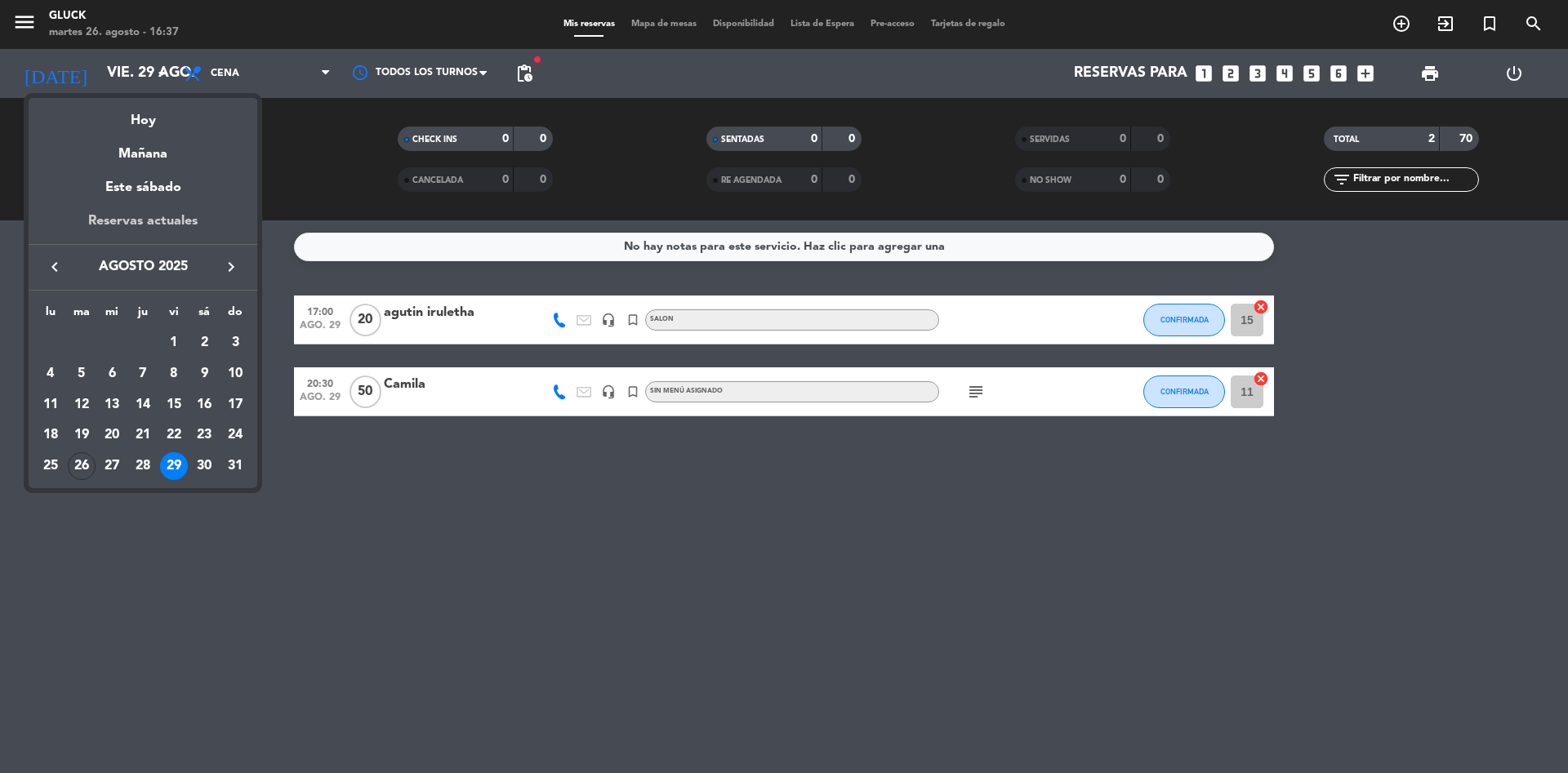
click at [156, 230] on div "Reservas actuales" at bounding box center [143, 228] width 229 height 33
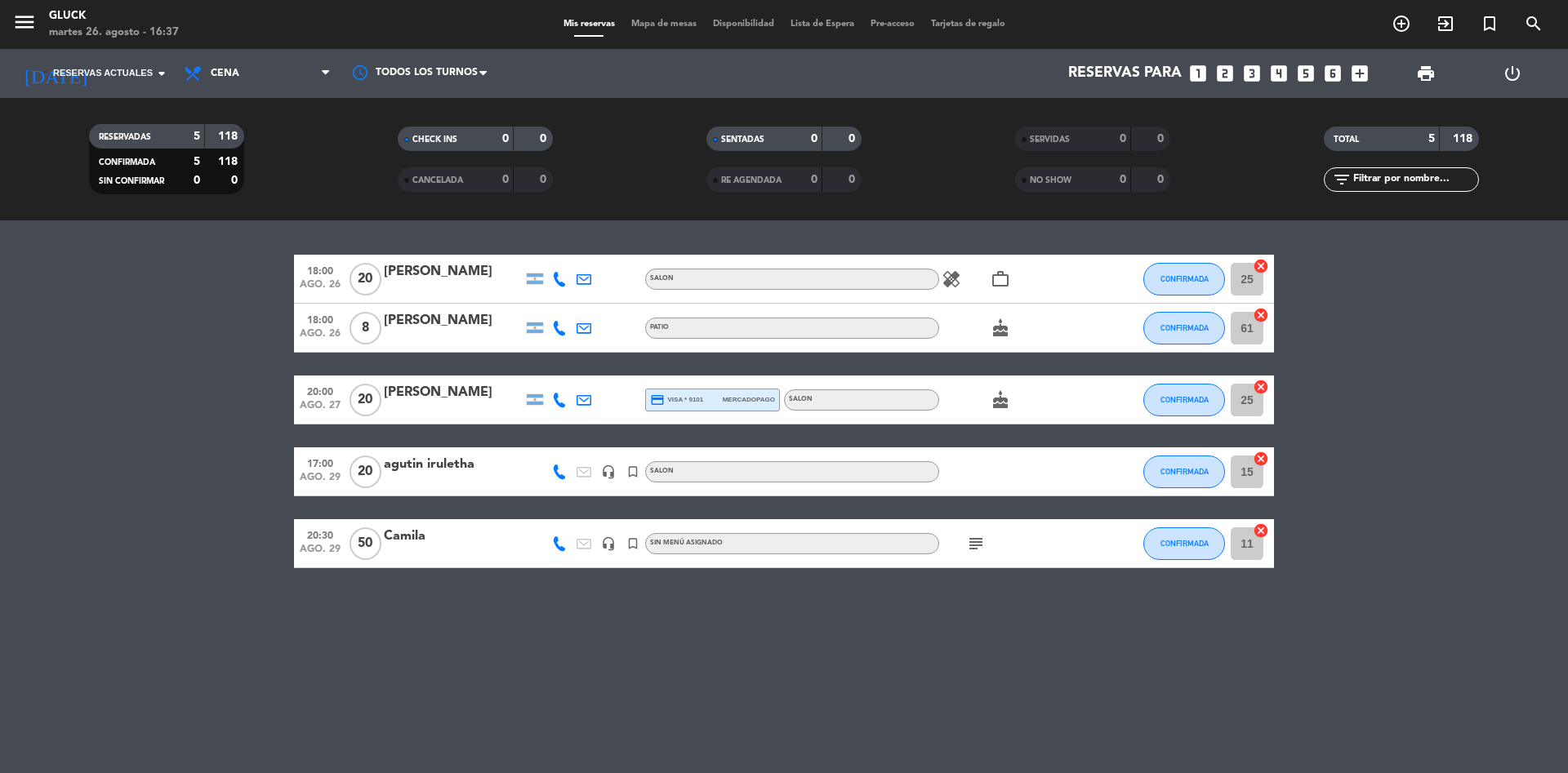
click at [1041, 240] on div "18:00 ago. 26 20 [PERSON_NAME] SALON healing work_outline CONFIRMADA 25 cancel …" at bounding box center [784, 497] width 1568 height 553
click at [1040, 240] on div "18:00 ago. 26 20 [PERSON_NAME] SALON healing work_outline CONFIRMADA 25 cancel …" at bounding box center [784, 497] width 1568 height 553
click at [135, 67] on span "Reservas actuales" at bounding box center [103, 74] width 100 height 15
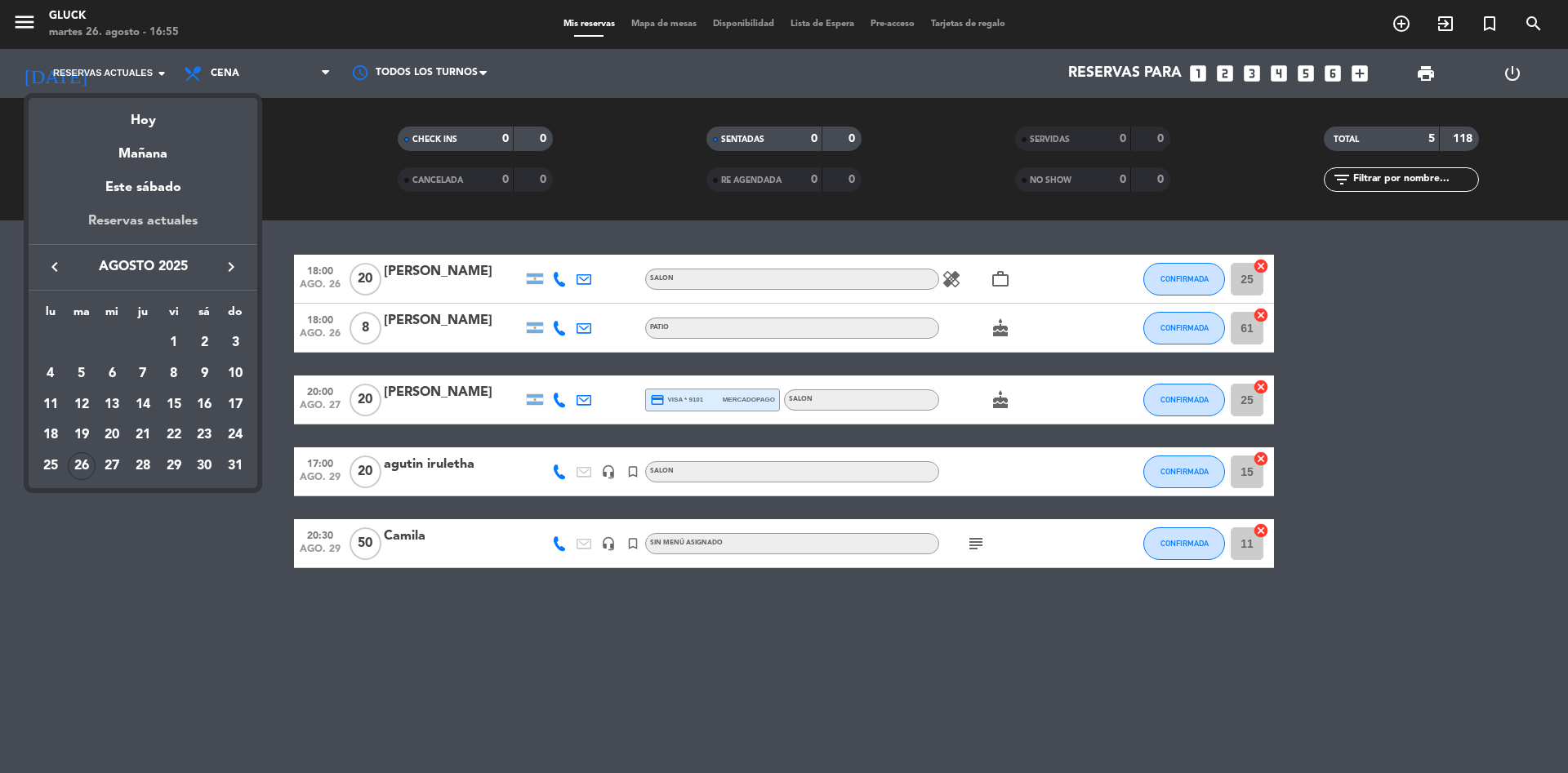
click at [177, 212] on div "Reservas actuales" at bounding box center [143, 228] width 229 height 33
